Goal: Task Accomplishment & Management: Manage account settings

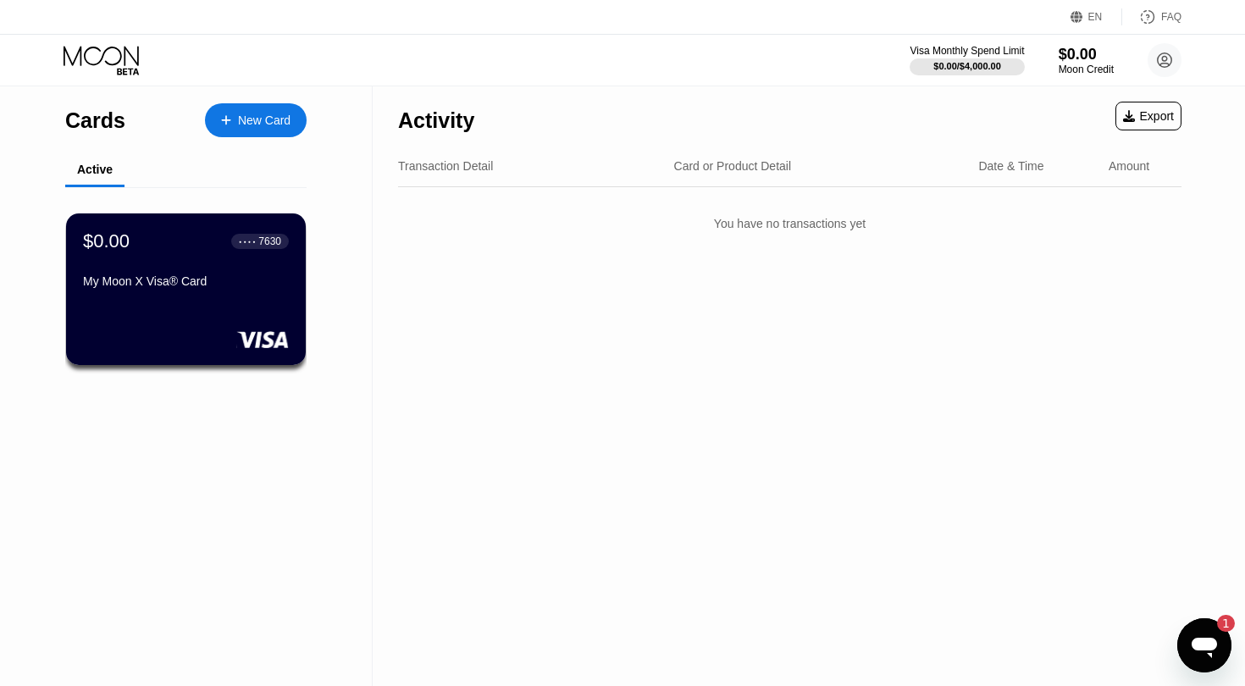
click at [1202, 638] on icon "Open messaging window, 1 unread message" at bounding box center [1203, 648] width 25 height 20
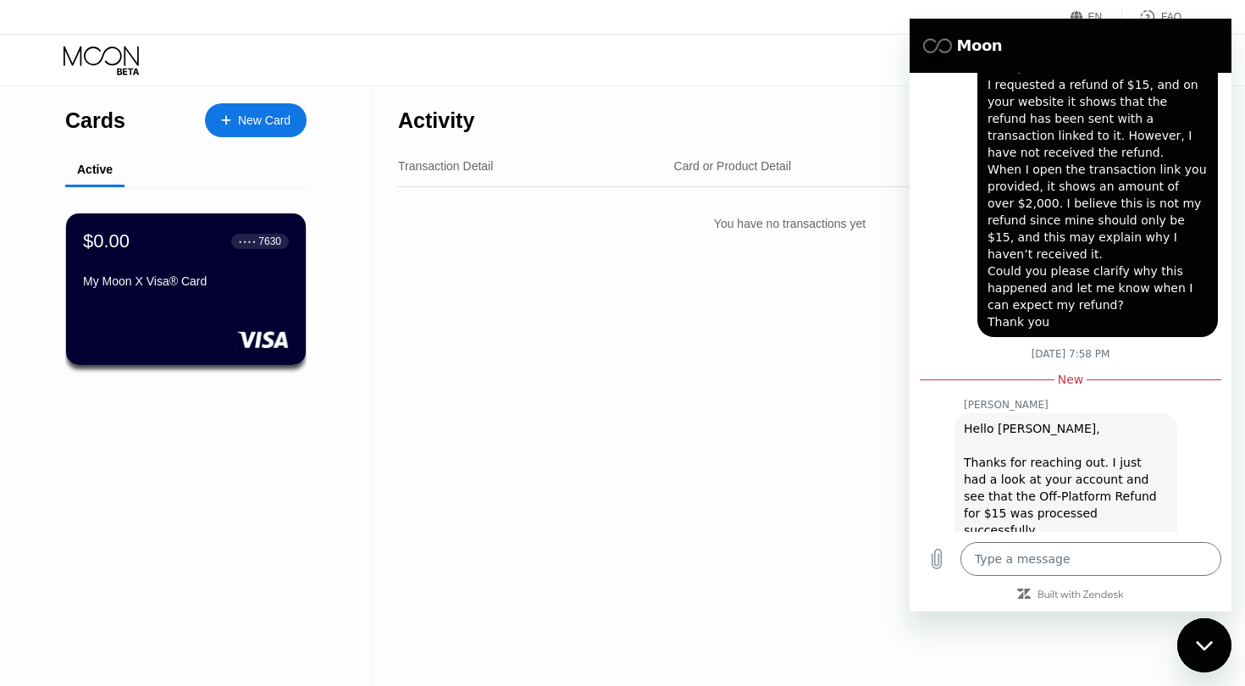
scroll to position [356, 0]
click at [785, 450] on div "Activity Export Transaction Detail Card or Product Detail Date & Time Amount Yo…" at bounding box center [790, 386] width 834 height 600
click at [1202, 638] on div "Close messaging window" at bounding box center [1204, 645] width 51 height 51
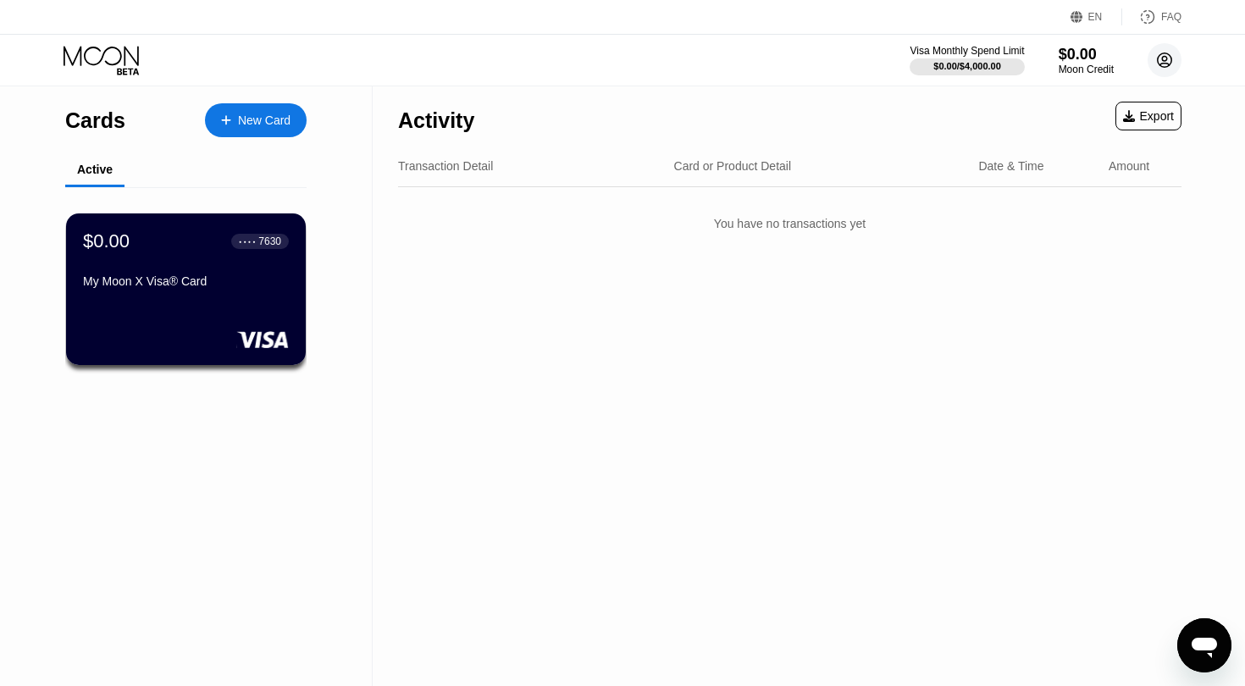
click at [1159, 59] on circle at bounding box center [1164, 60] width 34 height 34
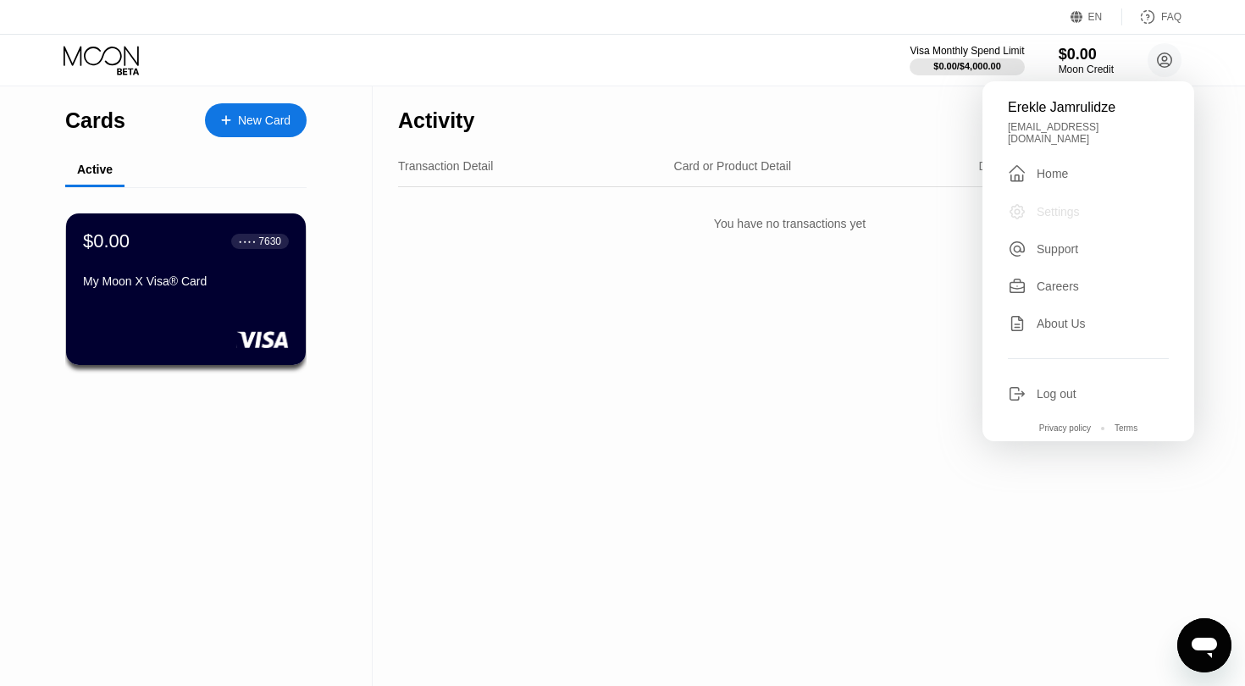
click at [1052, 205] on div "Settings" at bounding box center [1057, 212] width 43 height 14
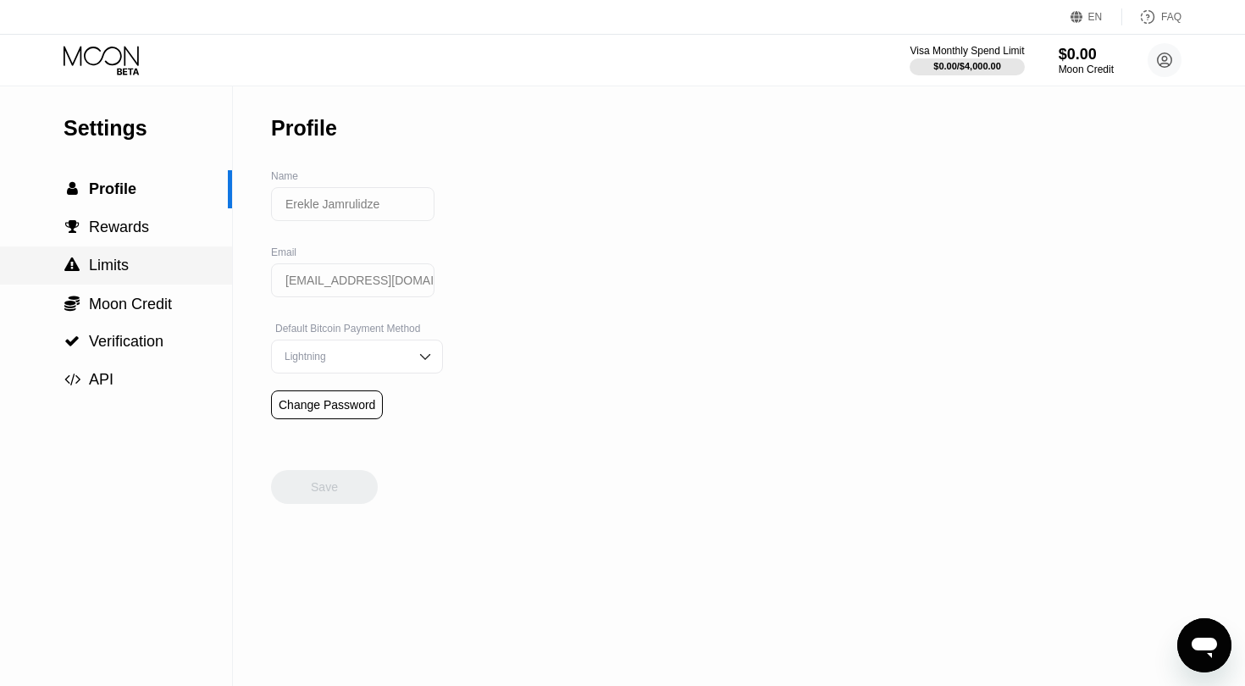
click at [139, 255] on div " Limits" at bounding box center [116, 265] width 232 height 38
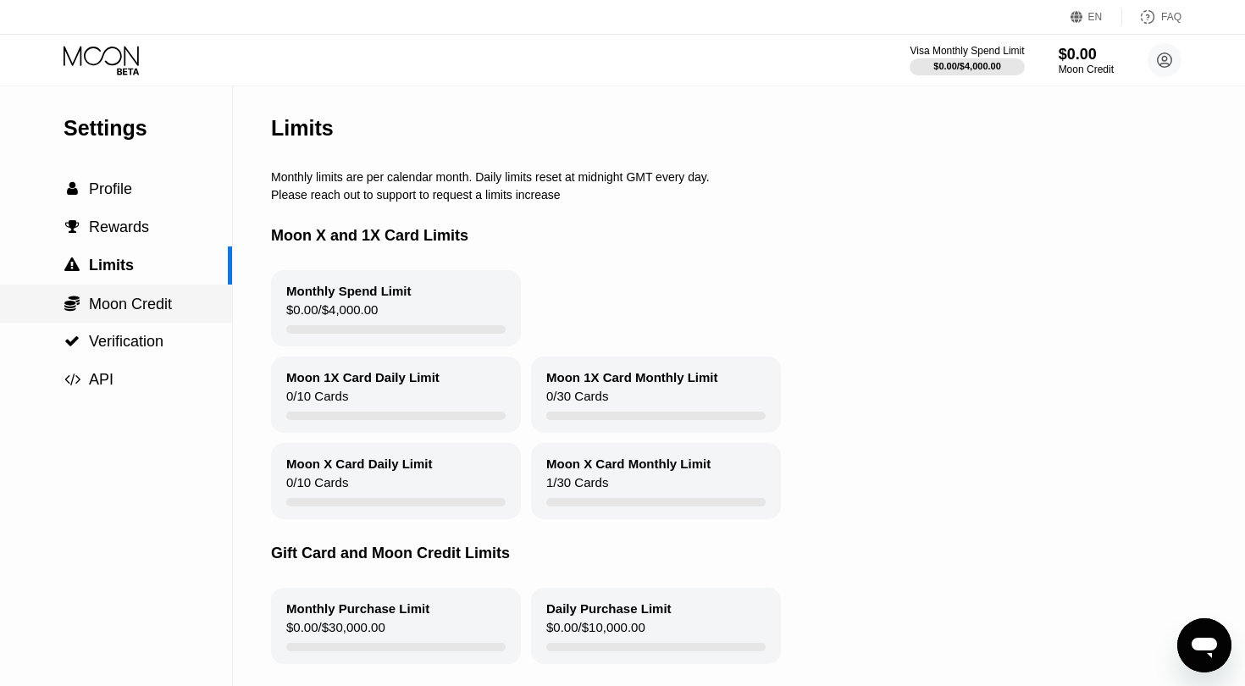
click at [136, 296] on span "Moon Credit" at bounding box center [130, 304] width 83 height 17
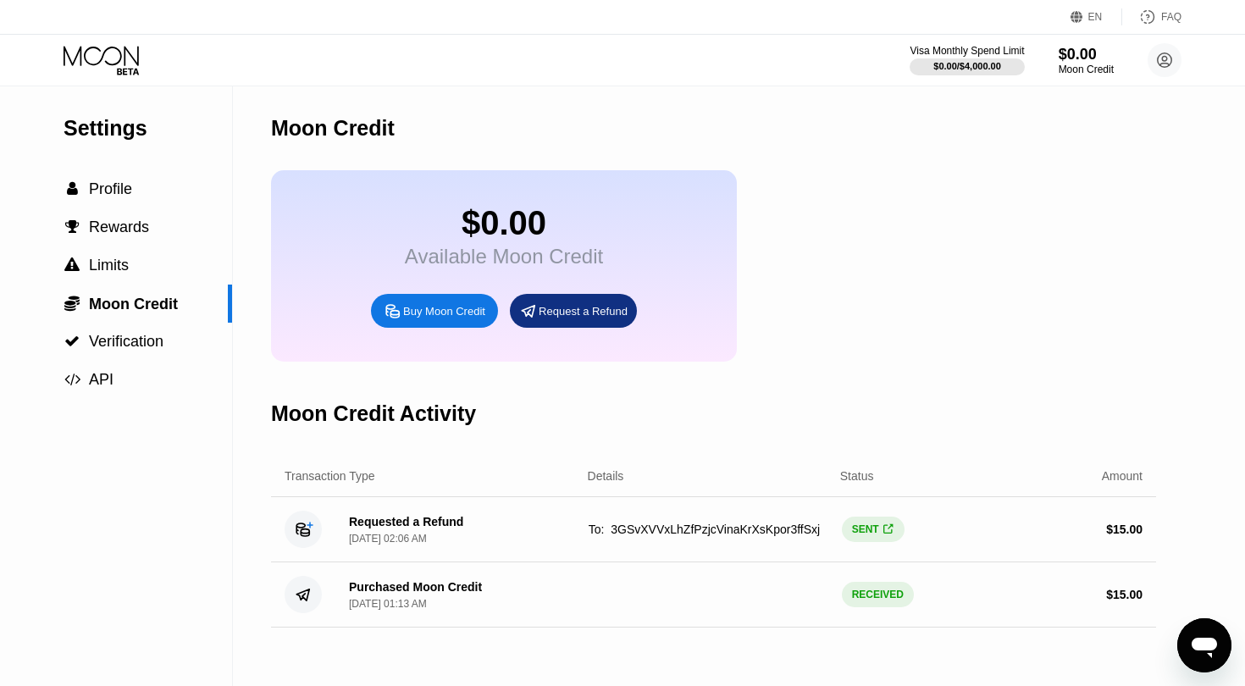
click at [795, 533] on span "To: 3GSvXVVxLhZfPzjcVinaKrXsKpor3ffSxj" at bounding box center [704, 529] width 231 height 14
copy span "3GSvXVVxLhZfPzjcVinaKrXsKpor3ffSxj"
type textarea "x"
click at [891, 528] on span "" at bounding box center [887, 529] width 9 height 13
